Goal: Information Seeking & Learning: Learn about a topic

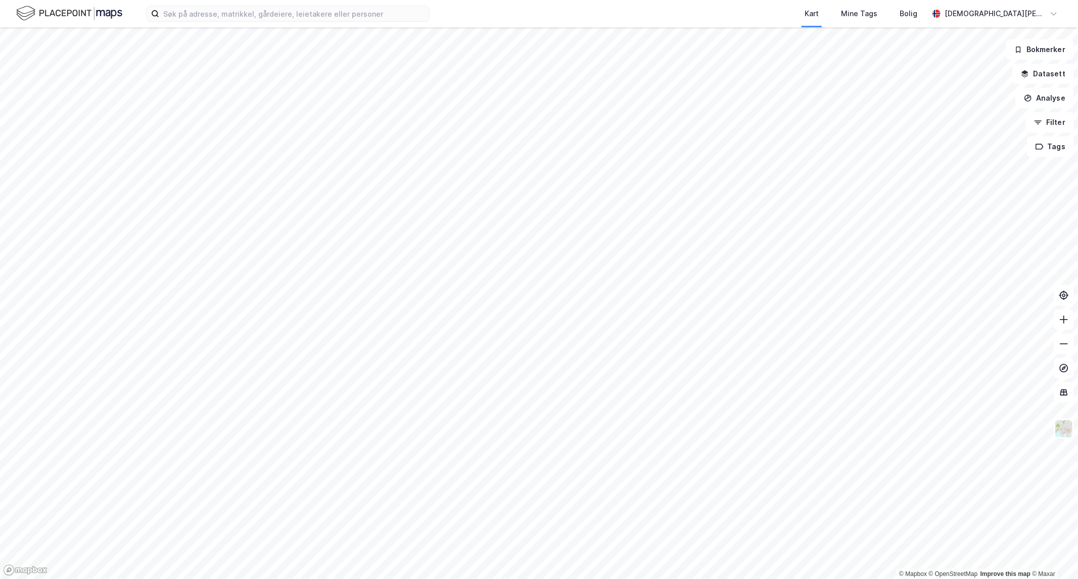
click at [392, 23] on div "Kart Mine Tags Bolig [PERSON_NAME]" at bounding box center [539, 13] width 1078 height 27
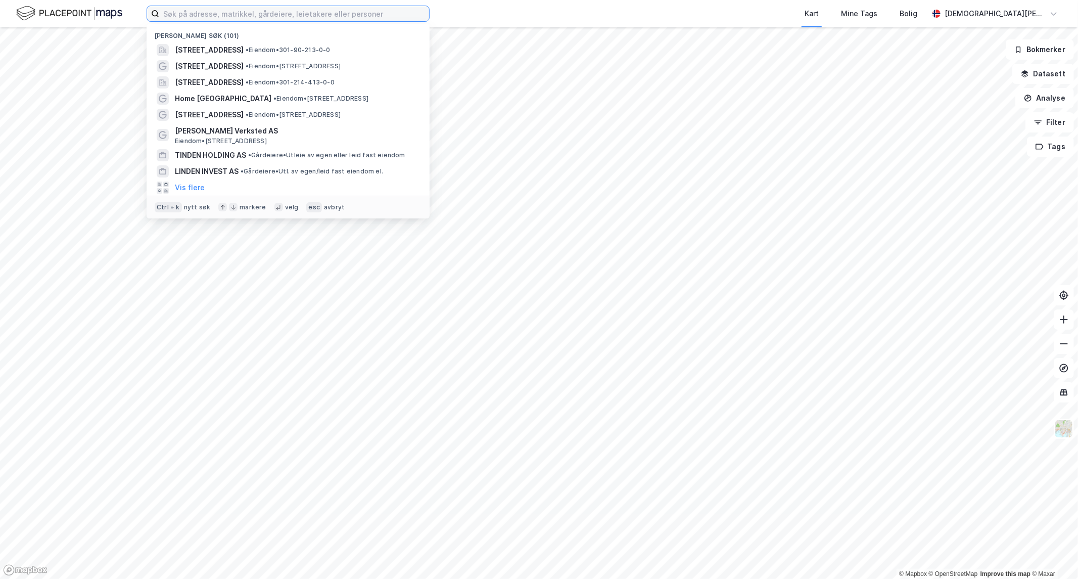
click at [385, 17] on input at bounding box center [294, 13] width 270 height 15
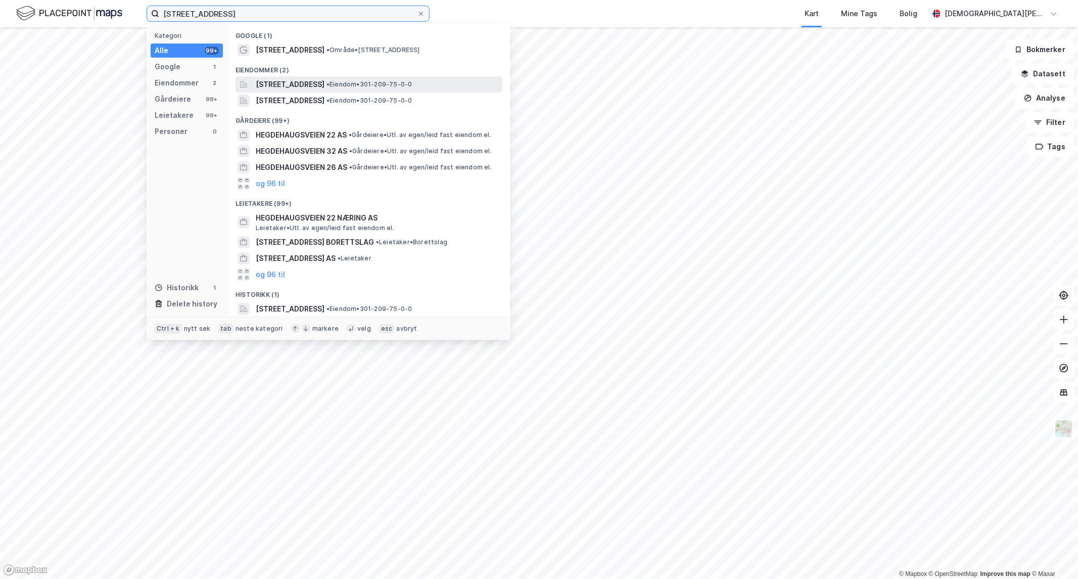
type input "[STREET_ADDRESS]"
click at [324, 86] on span "[STREET_ADDRESS]" at bounding box center [290, 84] width 69 height 12
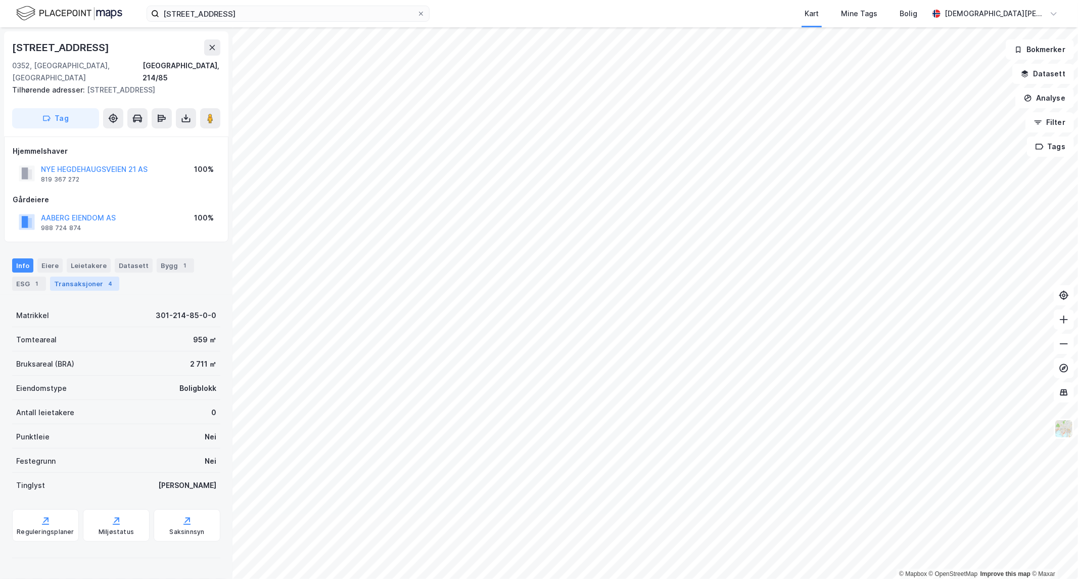
click at [80, 276] on div "Transaksjoner 4" at bounding box center [84, 283] width 69 height 14
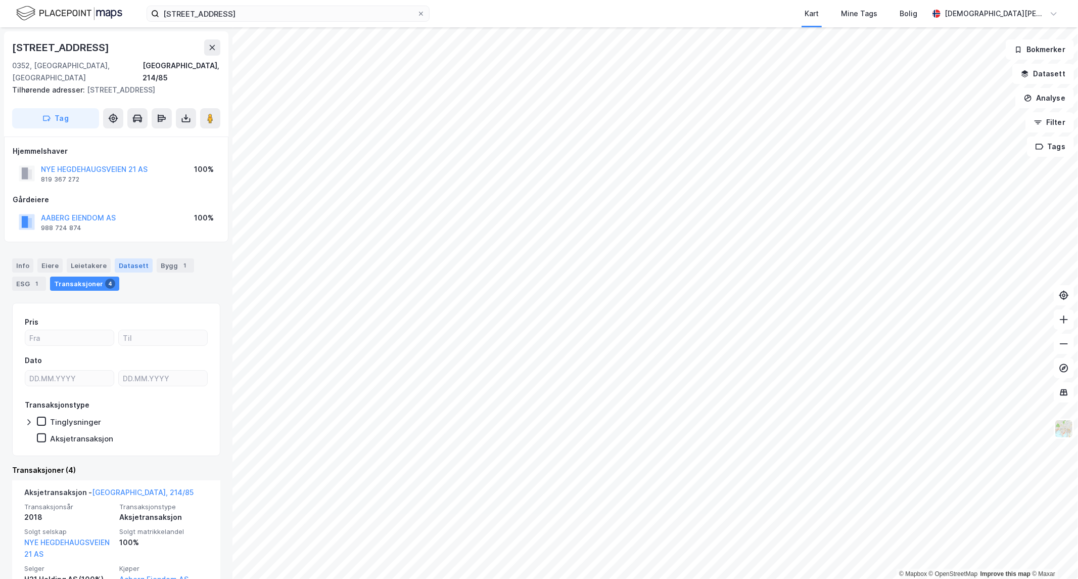
click at [129, 258] on div "Datasett" at bounding box center [134, 265] width 38 height 14
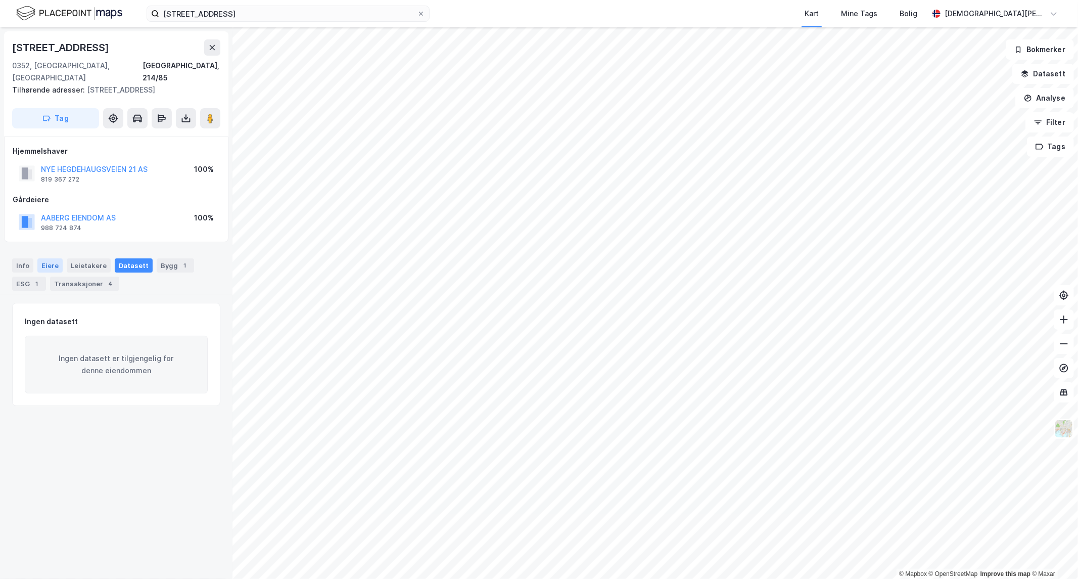
click at [37, 258] on div "Eiere" at bounding box center [49, 265] width 25 height 14
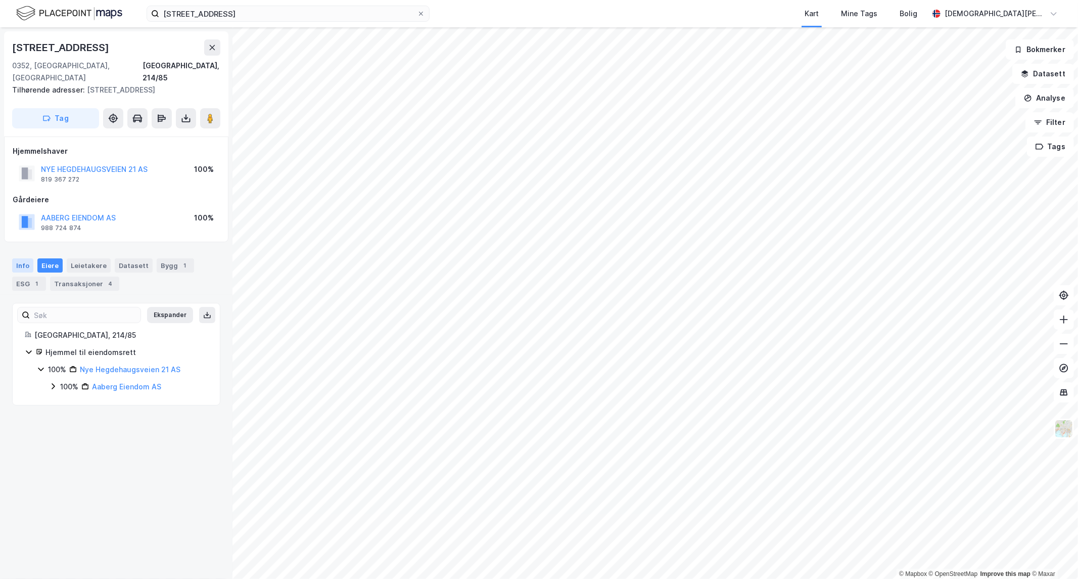
click at [27, 258] on div "Info" at bounding box center [22, 265] width 21 height 14
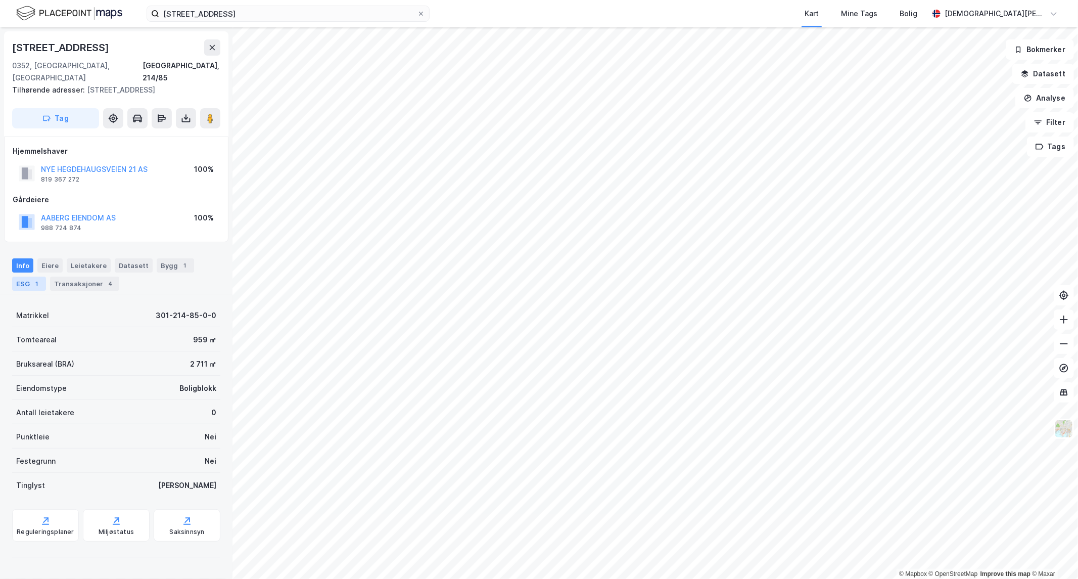
click at [26, 276] on div "ESG 1" at bounding box center [29, 283] width 34 height 14
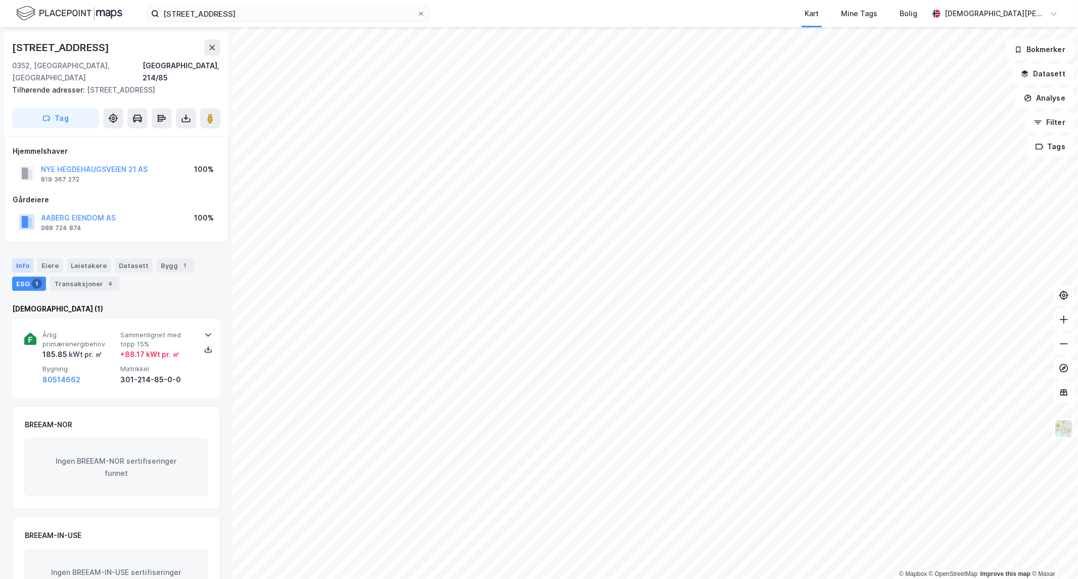
click at [17, 258] on div "Info" at bounding box center [22, 265] width 21 height 14
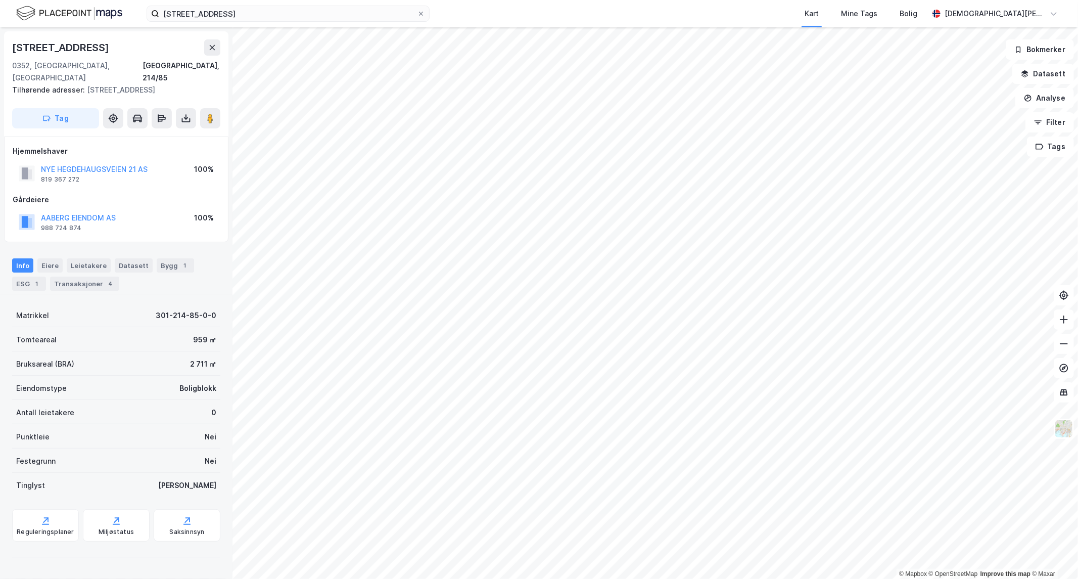
drag, startPoint x: 144, startPoint y: 39, endPoint x: 9, endPoint y: 47, distance: 135.7
click at [9, 47] on div "[STREET_ADDRESS], 214/85 Tilhørende adresser: [STREET_ADDRESS] Tag" at bounding box center [116, 83] width 224 height 105
copy div "[STREET_ADDRESS]"
click at [205, 113] on icon at bounding box center [210, 118] width 10 height 10
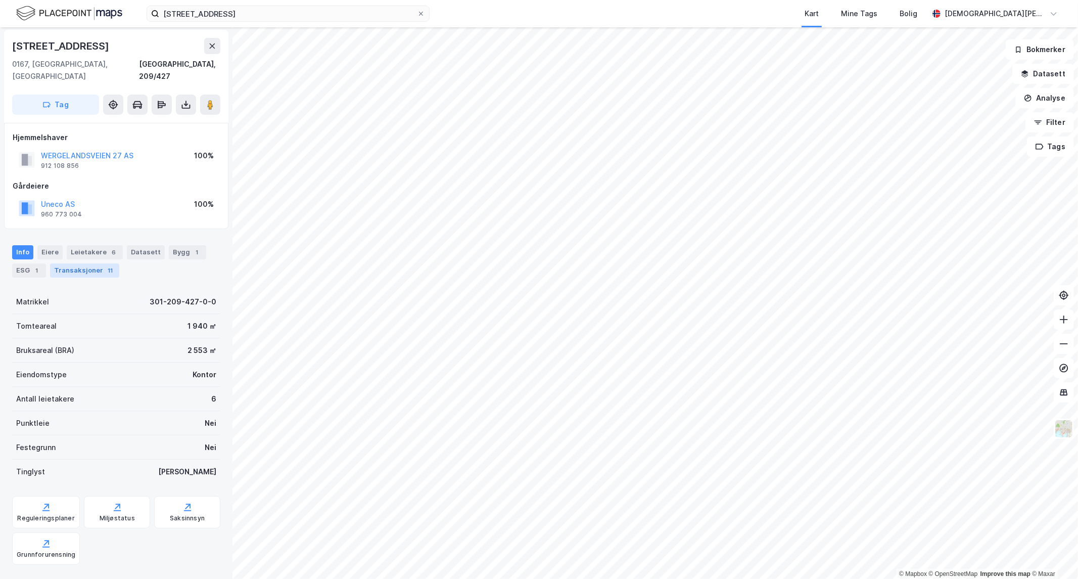
scroll to position [72, 0]
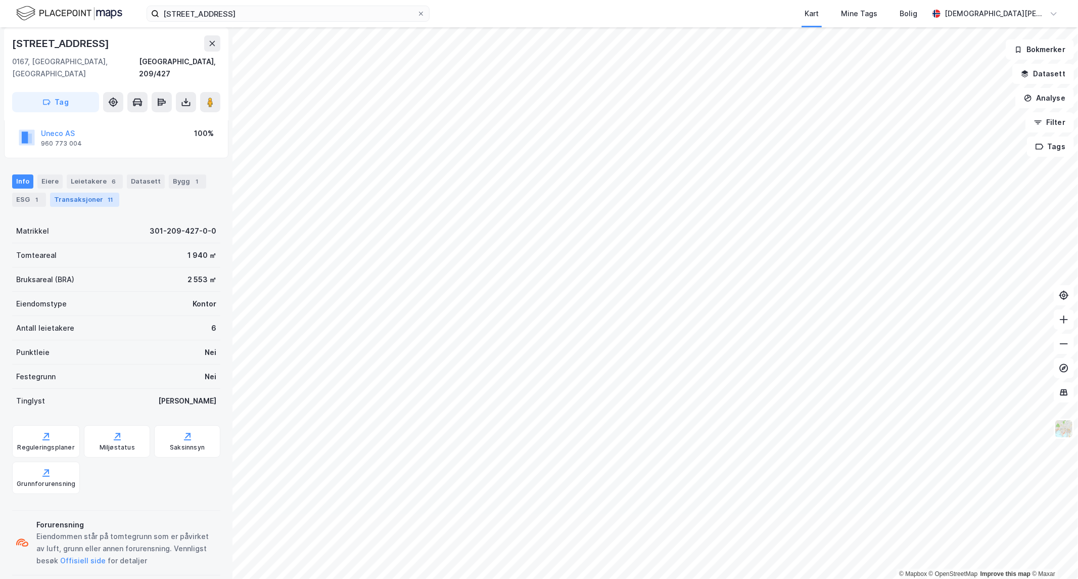
click at [94, 193] on div "Transaksjoner 11" at bounding box center [84, 200] width 69 height 14
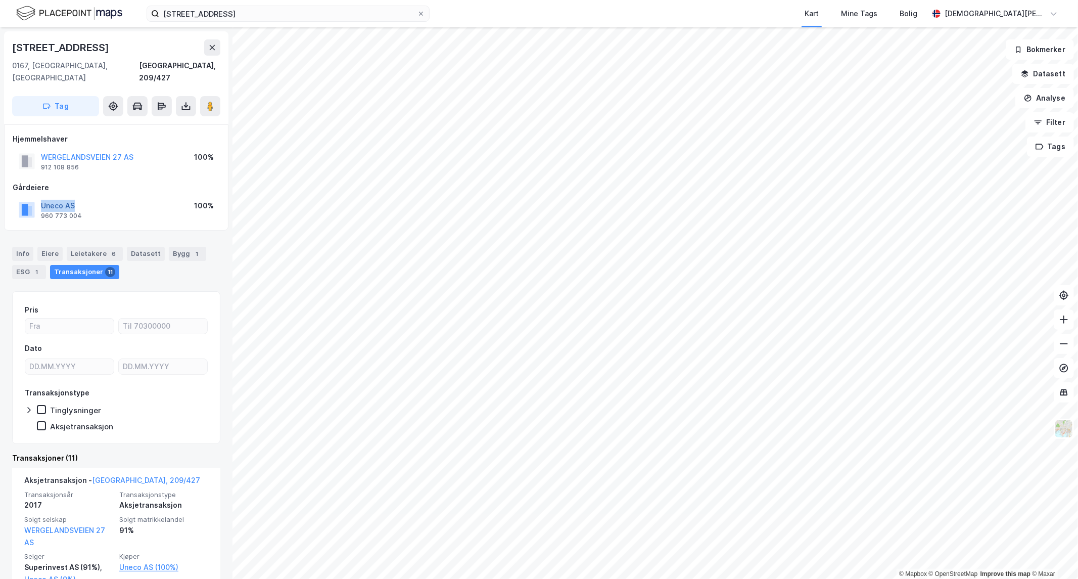
drag, startPoint x: 89, startPoint y: 190, endPoint x: 42, endPoint y: 191, distance: 46.5
click at [42, 198] on div "Uneco AS 960 773 004 100%" at bounding box center [116, 210] width 207 height 24
copy button "Uneco AS"
click at [33, 247] on div "Info [PERSON_NAME] 6 Datasett Bygg 1 ESG 1 Transaksjoner 11" at bounding box center [116, 263] width 208 height 32
click at [20, 247] on div "Info" at bounding box center [22, 254] width 21 height 14
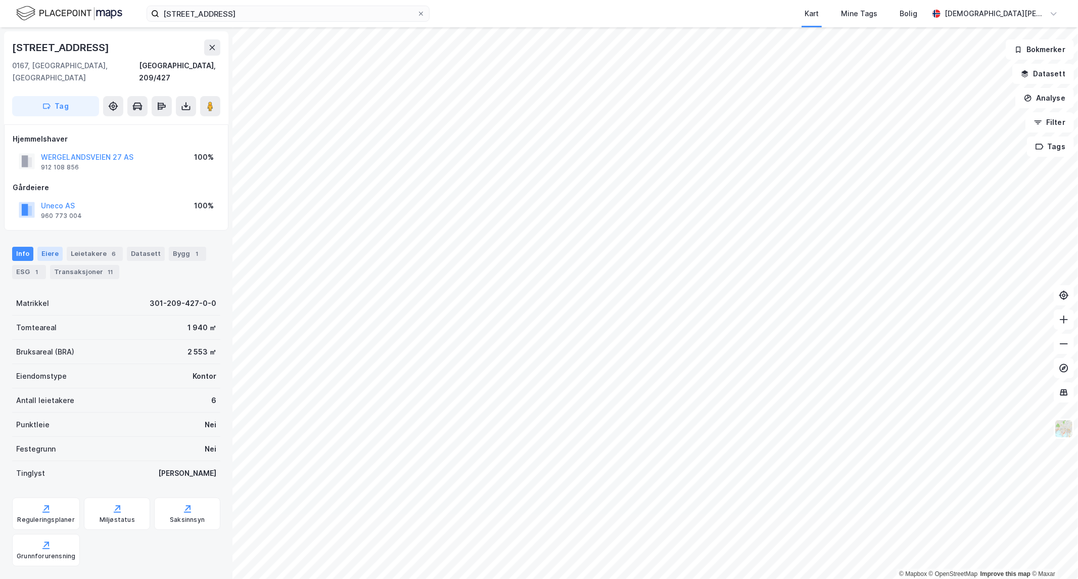
click at [54, 247] on div "Eiere" at bounding box center [49, 254] width 25 height 14
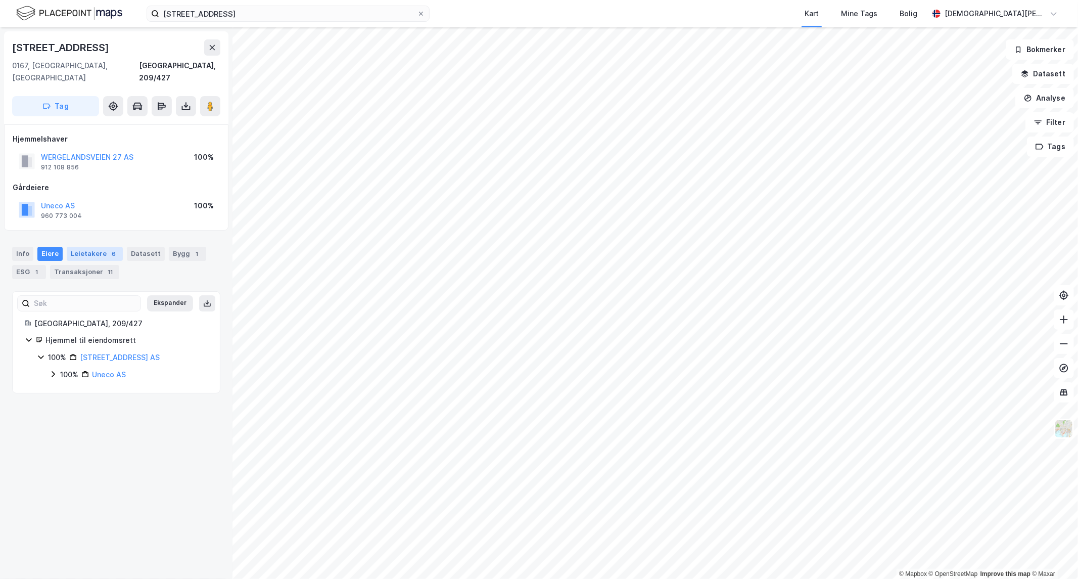
click at [76, 247] on div "Leietakere 6" at bounding box center [95, 254] width 56 height 14
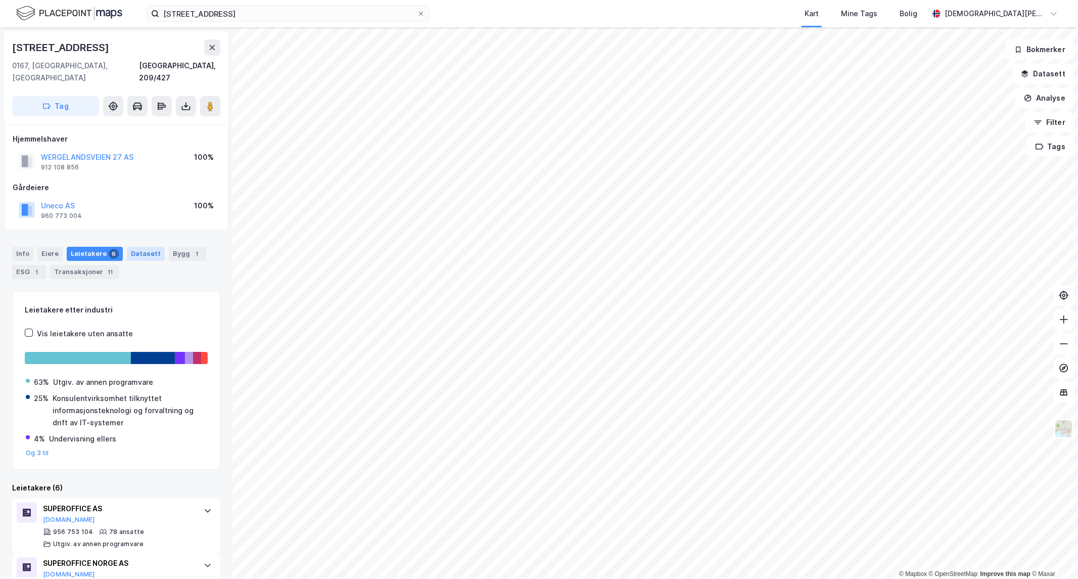
click at [135, 247] on div "Datasett" at bounding box center [146, 254] width 38 height 14
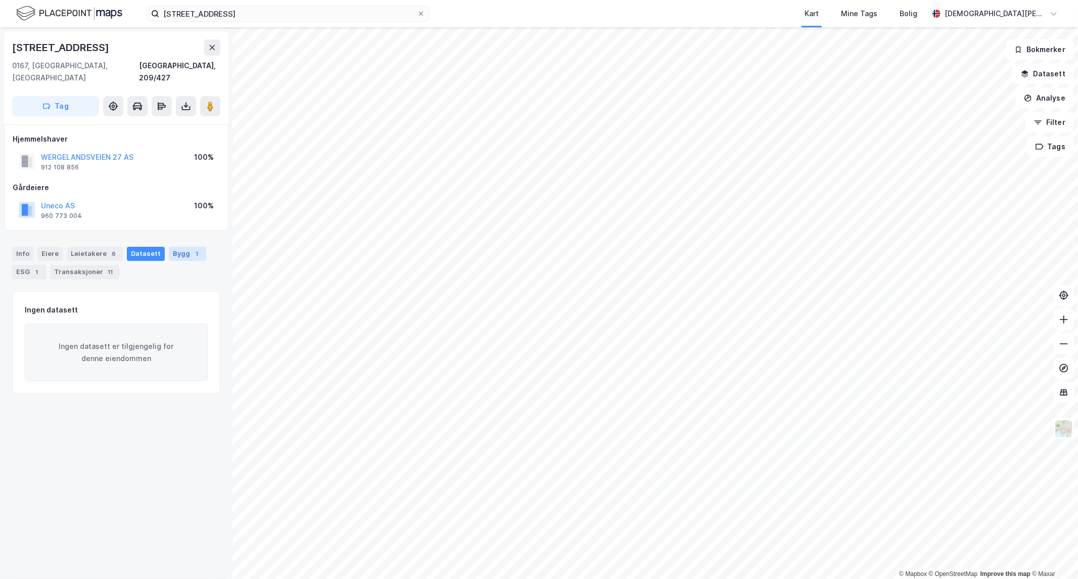
click at [175, 247] on div "Bygg 1" at bounding box center [187, 254] width 37 height 14
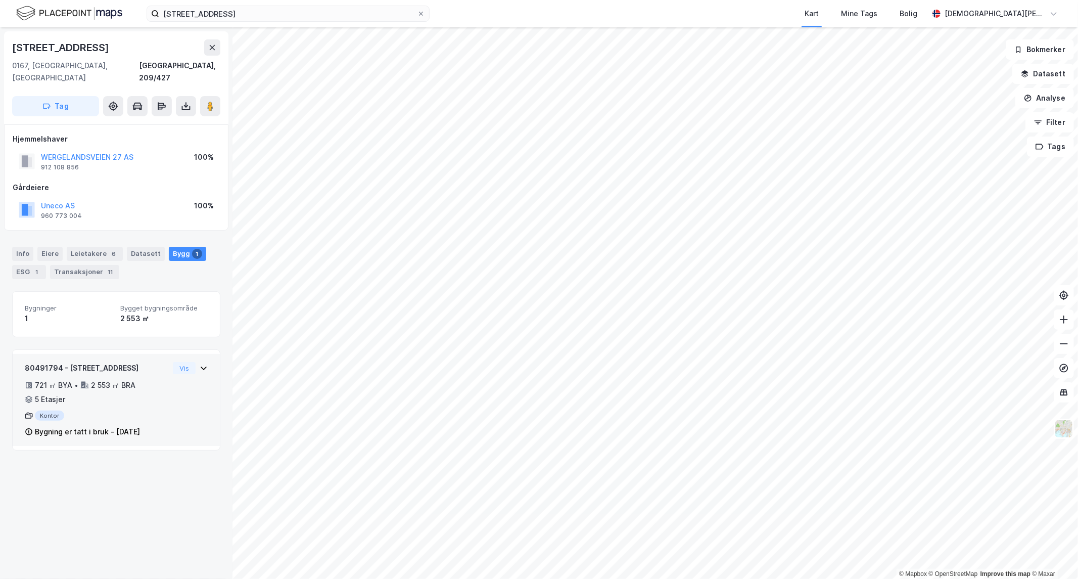
click at [201, 366] on icon at bounding box center [204, 368] width 6 height 4
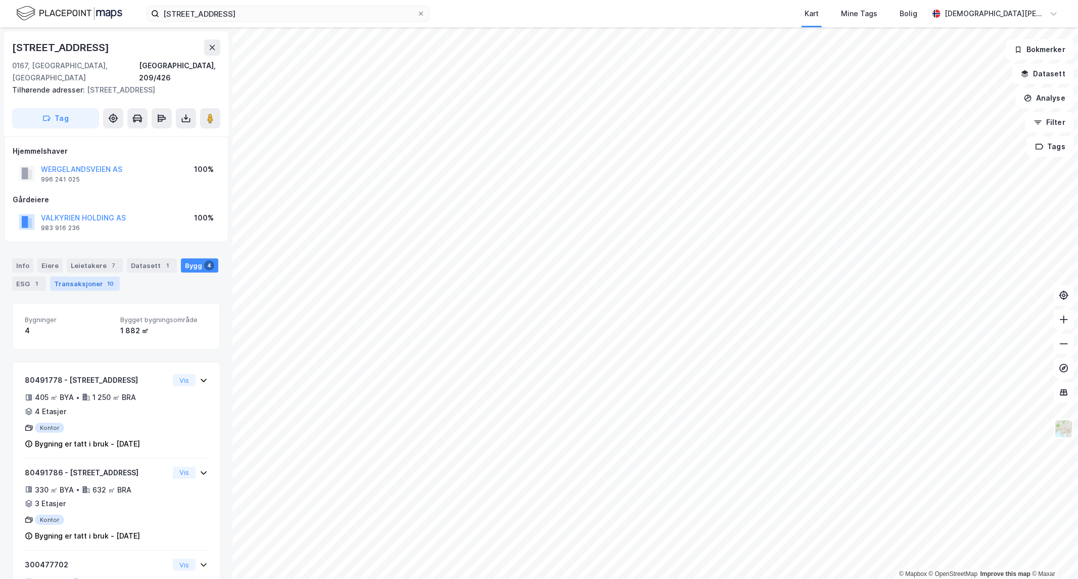
click at [94, 276] on div "Transaksjoner 10" at bounding box center [85, 283] width 70 height 14
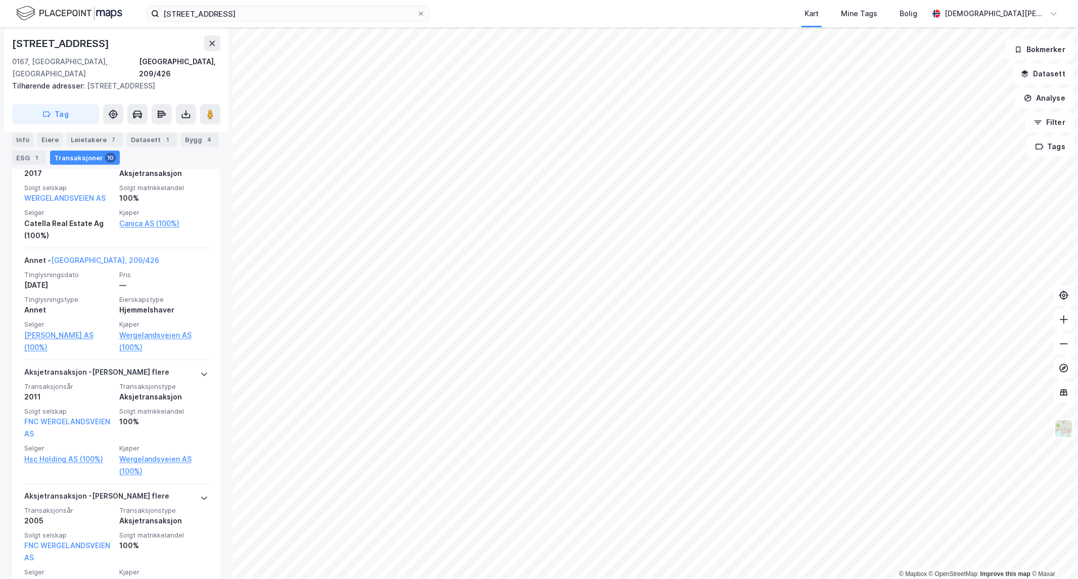
scroll to position [449, 0]
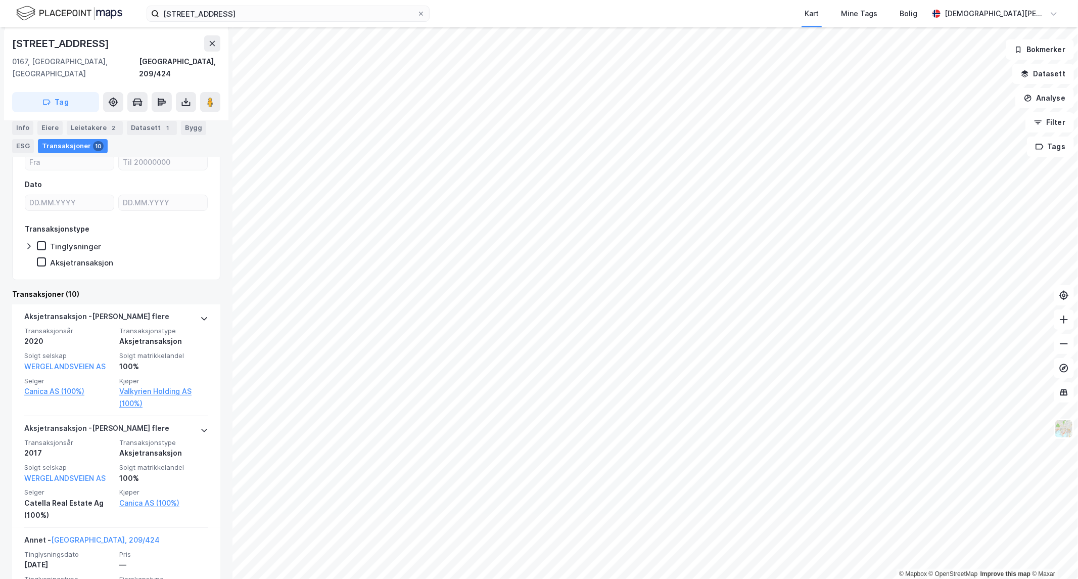
scroll to position [168, 0]
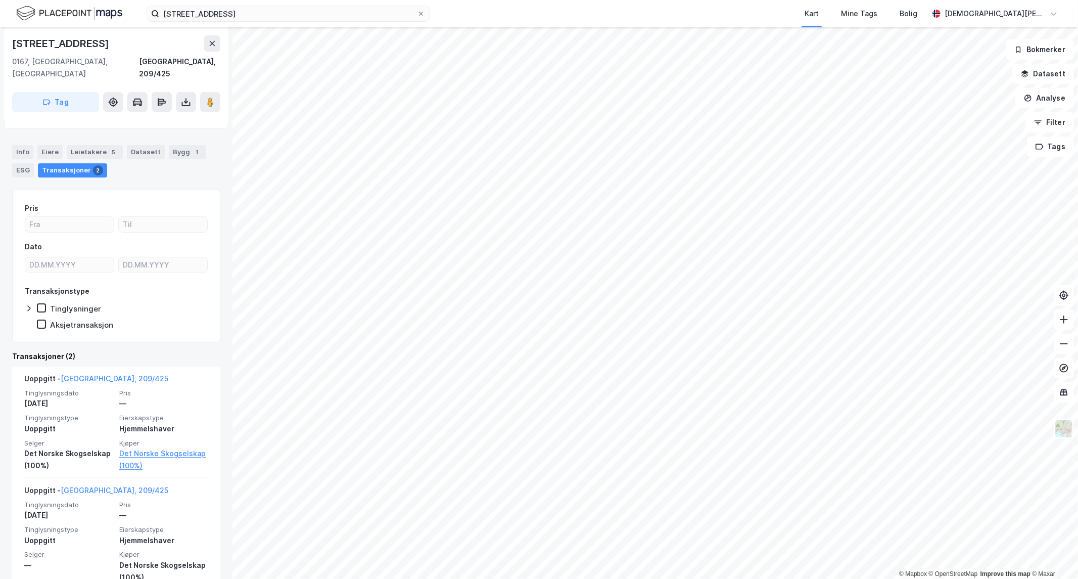
scroll to position [112, 0]
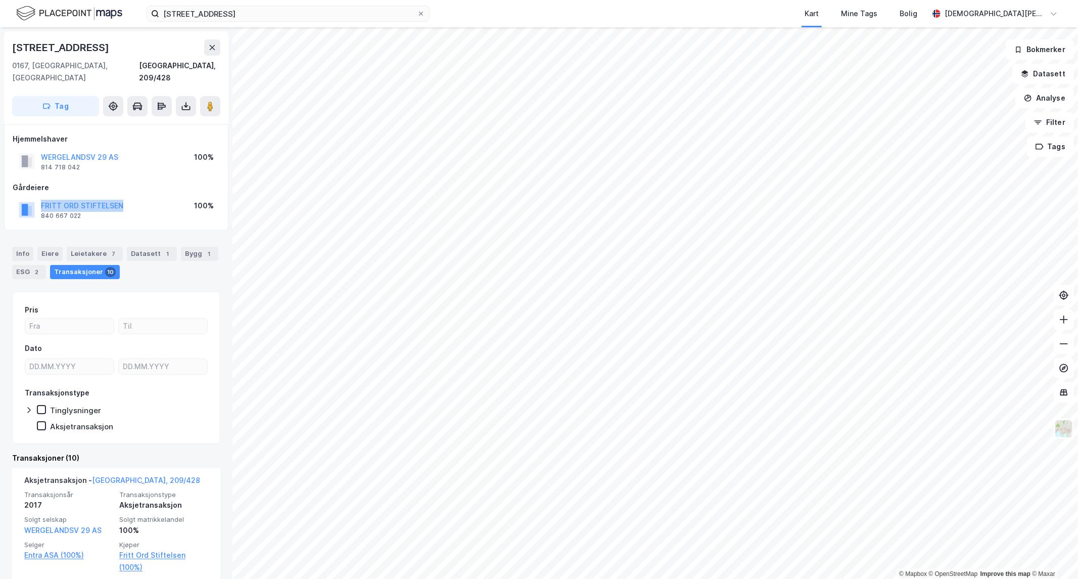
drag, startPoint x: 148, startPoint y: 191, endPoint x: 33, endPoint y: 193, distance: 114.7
click at [33, 198] on div "FRITT ORD STIFTELSEN 840 667 022 100%" at bounding box center [116, 210] width 207 height 24
copy button "FRITT ORD STIFTELSEN"
click at [24, 247] on div "Info" at bounding box center [22, 254] width 21 height 14
